Goal: Navigation & Orientation: Find specific page/section

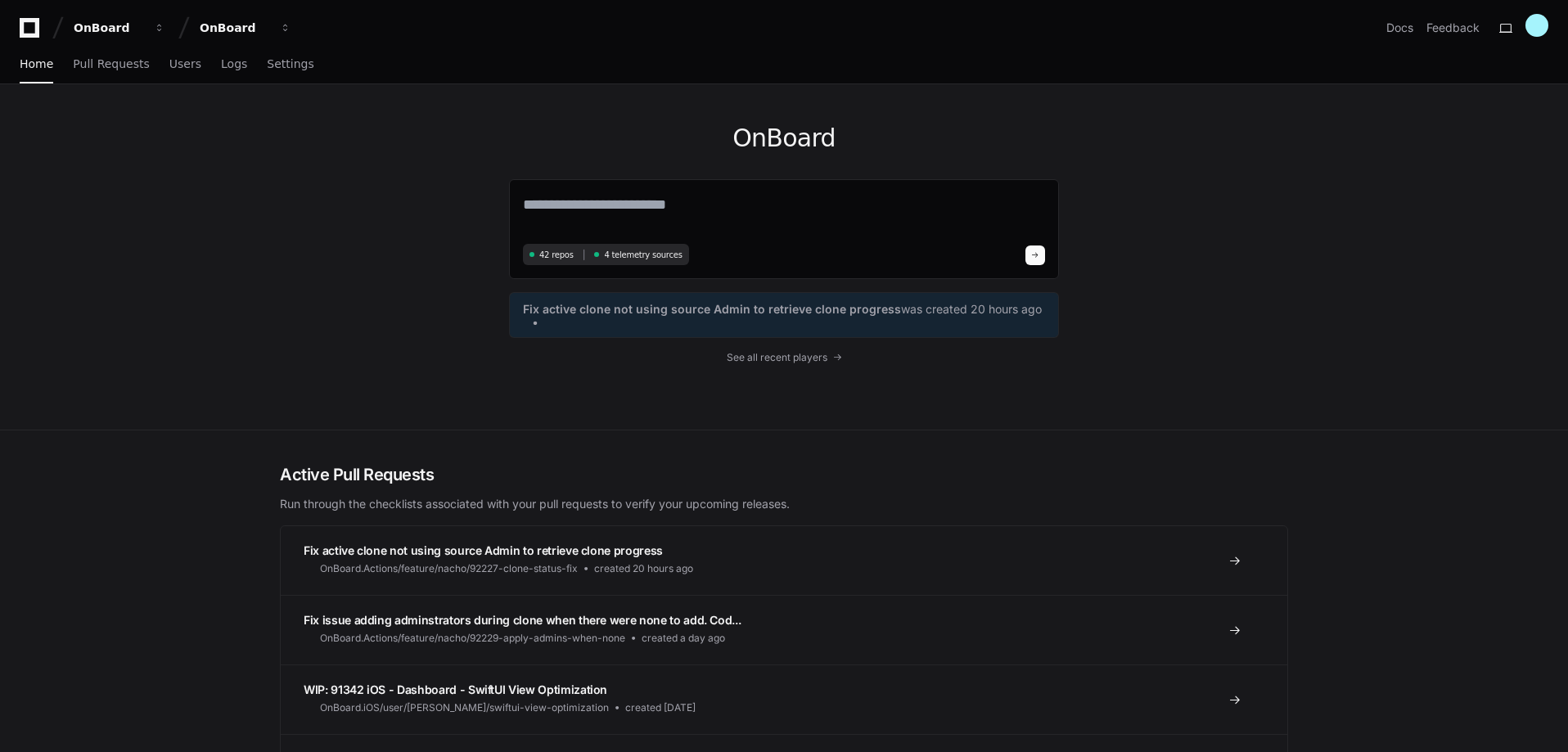
click at [989, 49] on div "Home Pull Requests Users Logs Settings" at bounding box center [784, 64] width 1528 height 38
click at [158, 27] on span "button" at bounding box center [159, 28] width 11 height 11
click at [302, 155] on div "OnBoard 42 repos 4 telemetry sources Fix active clone not using source Admin to…" at bounding box center [783, 257] width 1048 height 345
click at [87, 63] on span "Pull Requests" at bounding box center [111, 64] width 76 height 9
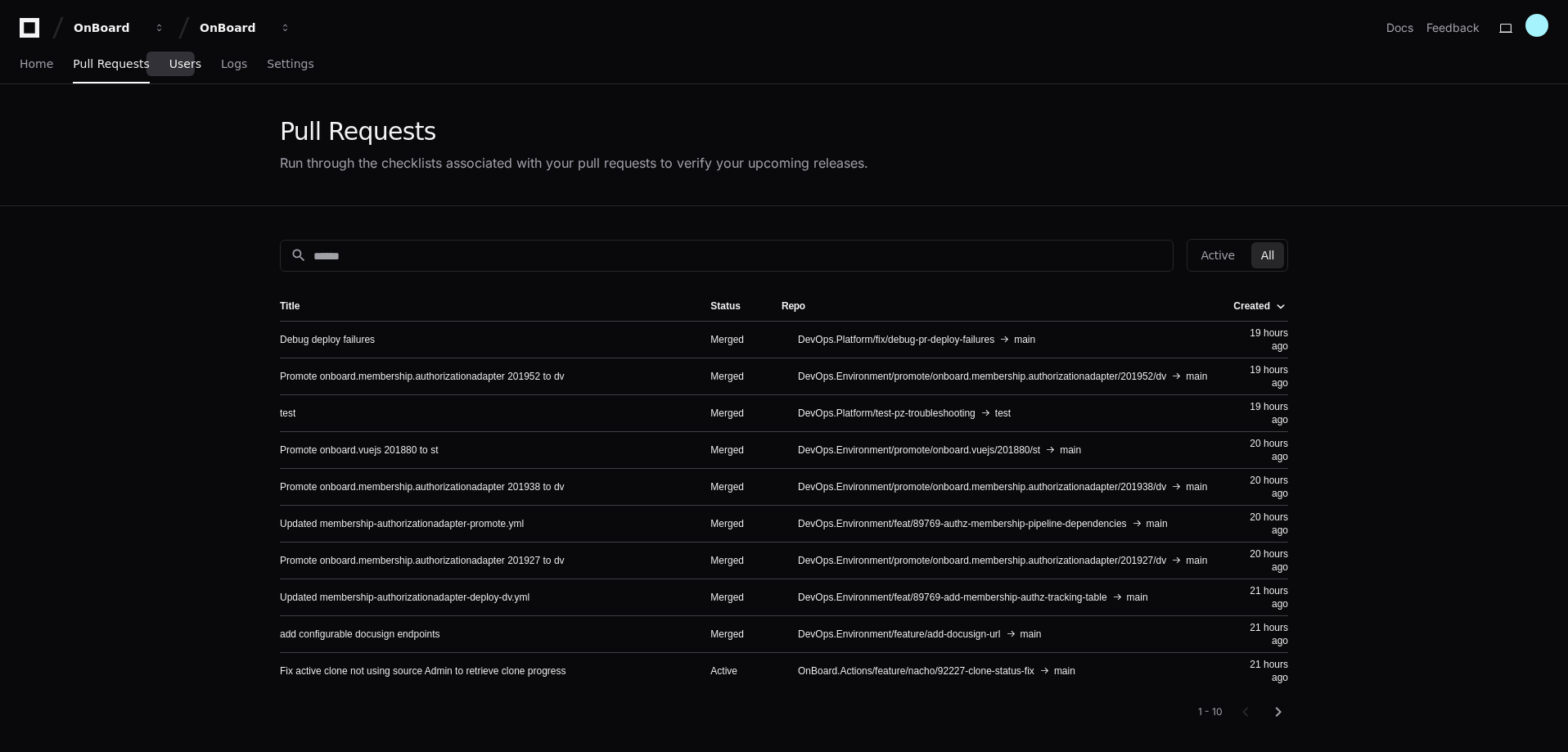
click at [172, 64] on span "Users" at bounding box center [186, 64] width 32 height 9
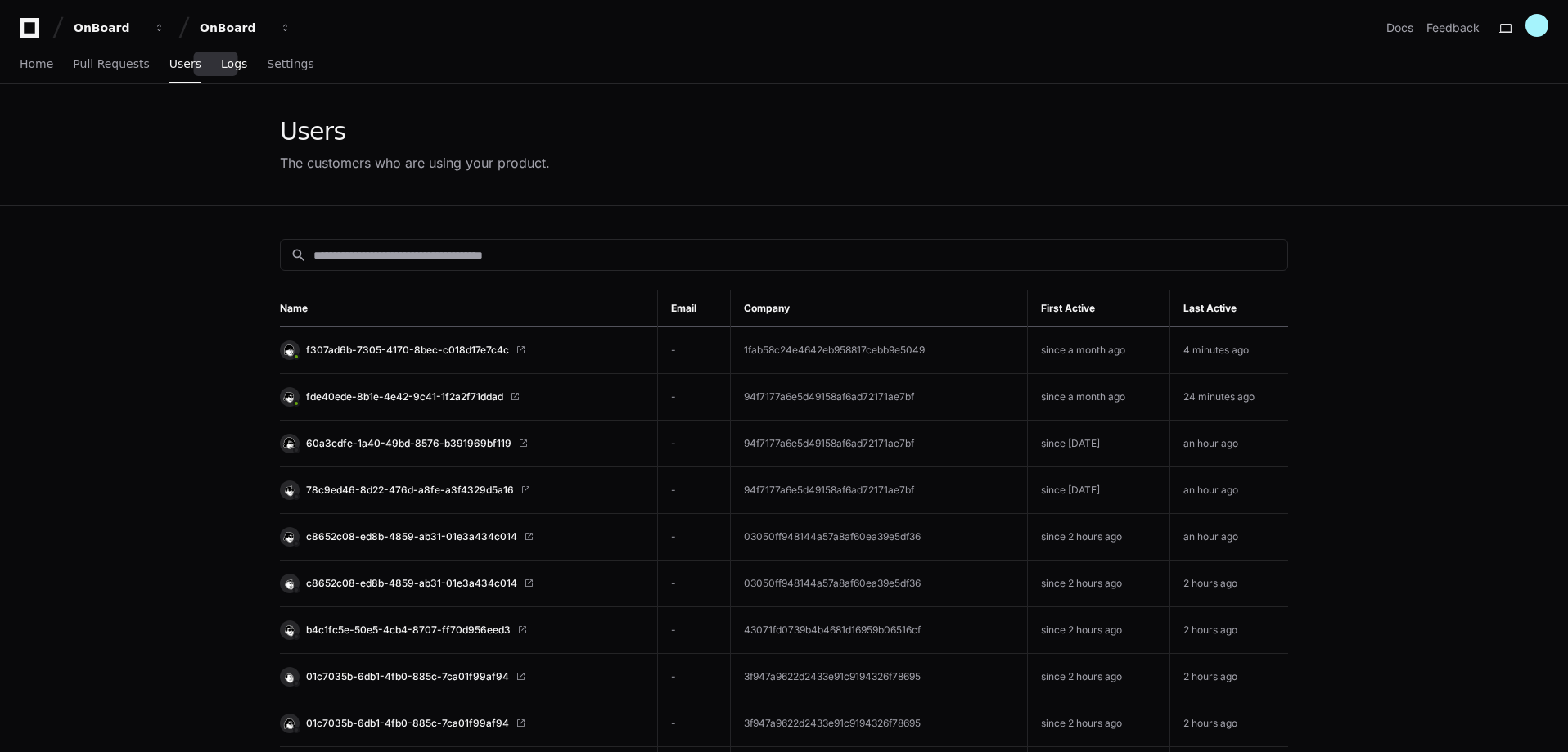
click at [224, 68] on span "Logs" at bounding box center [234, 64] width 27 height 9
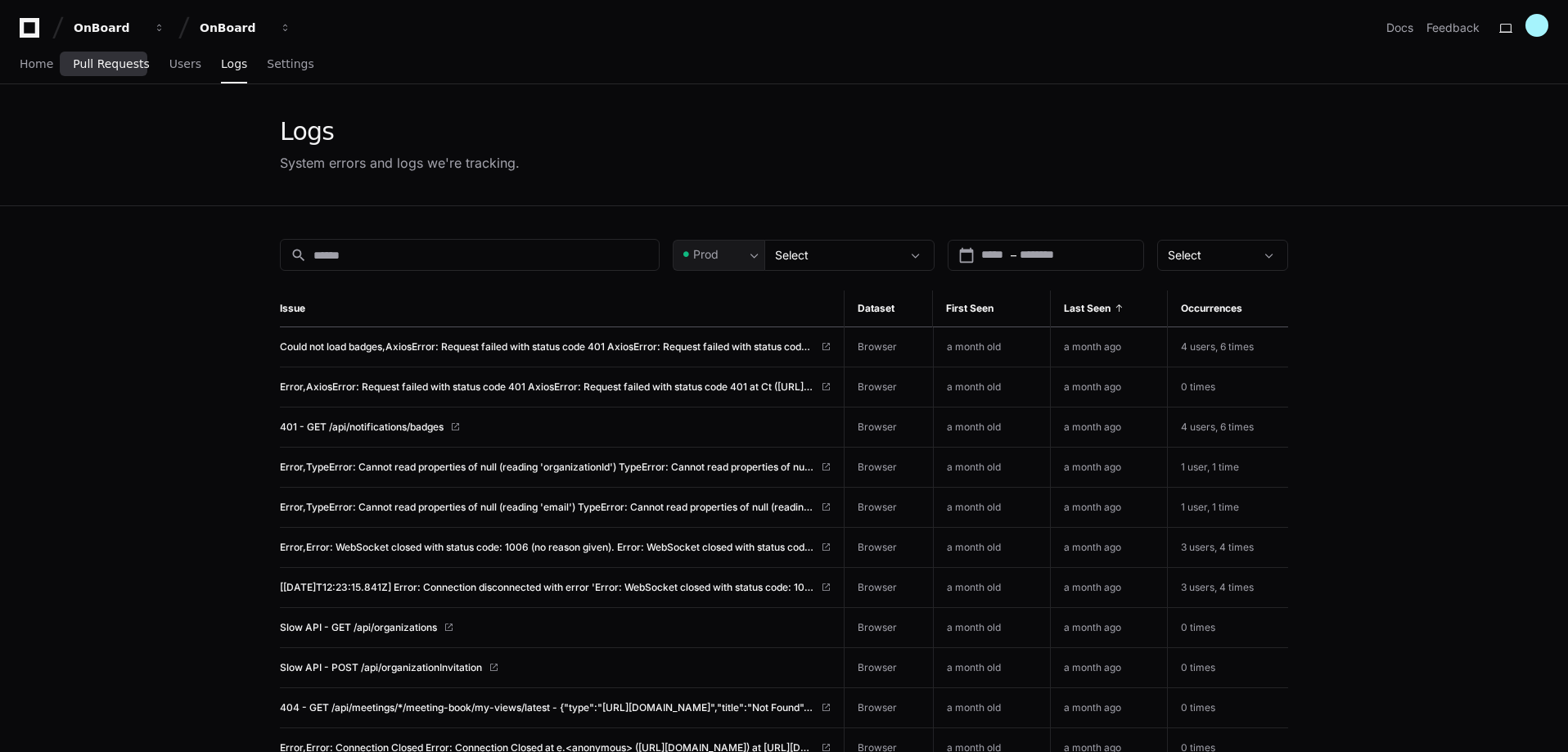
click at [117, 63] on span "Pull Requests" at bounding box center [111, 64] width 76 height 9
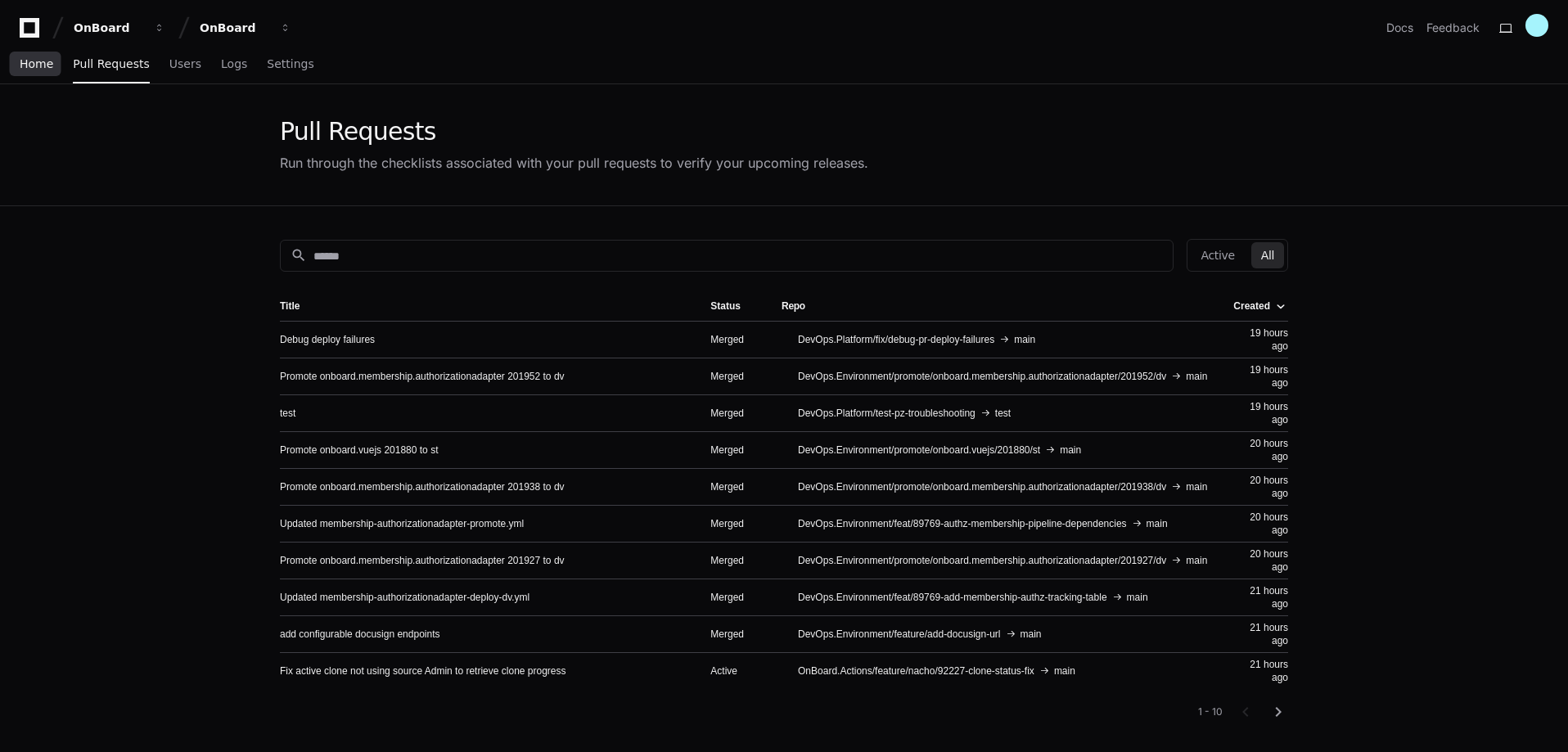
click at [23, 63] on span "Home" at bounding box center [36, 64] width 33 height 9
